Goal: Task Accomplishment & Management: Use online tool/utility

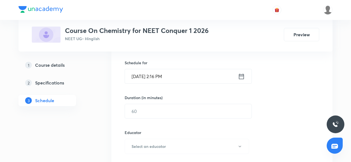
scroll to position [142, 0]
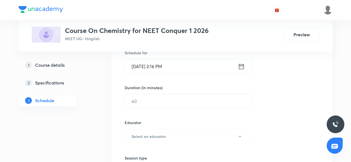
type input "Redox"
click at [159, 65] on input "[DATE] 2:16 PM" at bounding box center [181, 66] width 113 height 14
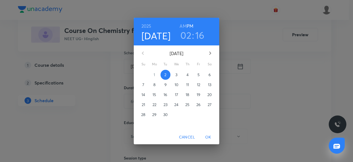
click at [186, 32] on h3 "02" at bounding box center [186, 35] width 11 height 12
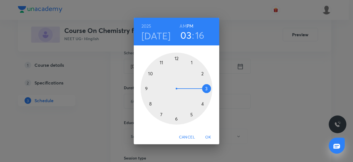
drag, startPoint x: 199, startPoint y: 71, endPoint x: 205, endPoint y: 82, distance: 12.2
click at [205, 82] on div at bounding box center [177, 88] width 72 height 72
click at [177, 59] on div at bounding box center [177, 88] width 72 height 72
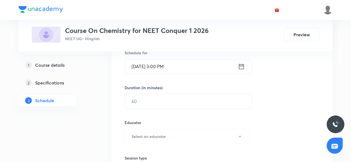
click at [181, 92] on div "Duration (in minutes) ​" at bounding box center [175, 97] width 101 height 24
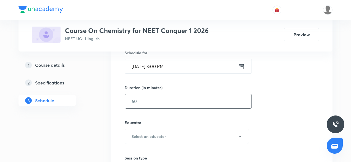
click at [180, 96] on input "text" at bounding box center [188, 101] width 126 height 14
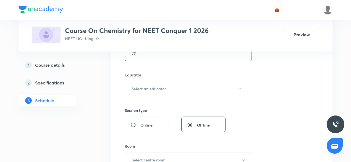
scroll to position [189, 0]
type input "70"
click at [176, 93] on button "Select an educator" at bounding box center [187, 88] width 124 height 15
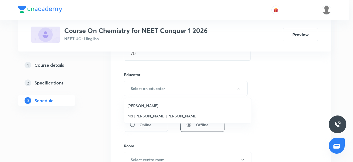
click at [166, 104] on span "[PERSON_NAME]" at bounding box center [188, 105] width 121 height 6
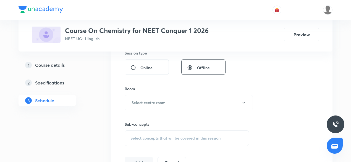
scroll to position [261, 0]
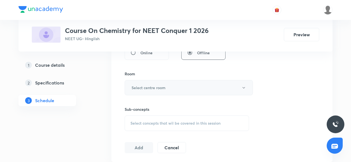
click at [163, 85] on h6 "Select centre room" at bounding box center [148, 88] width 34 height 6
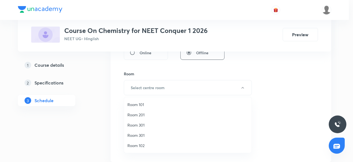
click at [159, 106] on span "Room 101" at bounding box center [188, 104] width 121 height 6
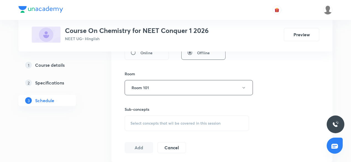
click at [152, 116] on div "Select concepts that wil be covered in this session" at bounding box center [187, 122] width 124 height 15
click at [156, 122] on span "Select concepts that wil be covered in this session" at bounding box center [175, 123] width 90 height 4
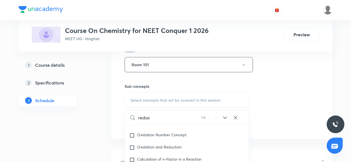
scroll to position [2038, 0]
type input "redox"
click at [152, 137] on span "Oxidation Number Concept" at bounding box center [161, 133] width 49 height 5
checkbox input "true"
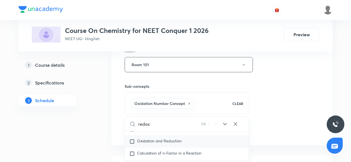
scroll to position [2051, 0]
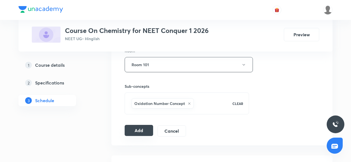
click at [141, 126] on button "Add" at bounding box center [139, 130] width 28 height 11
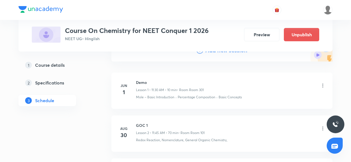
scroll to position [0, 0]
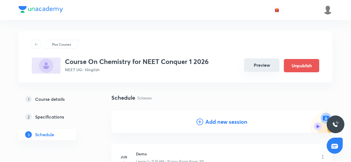
click at [254, 71] on button "Preview" at bounding box center [261, 64] width 35 height 13
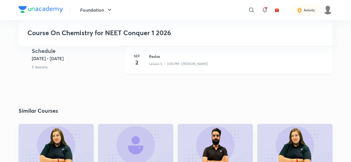
scroll to position [252, 0]
